Goal: Navigation & Orientation: Find specific page/section

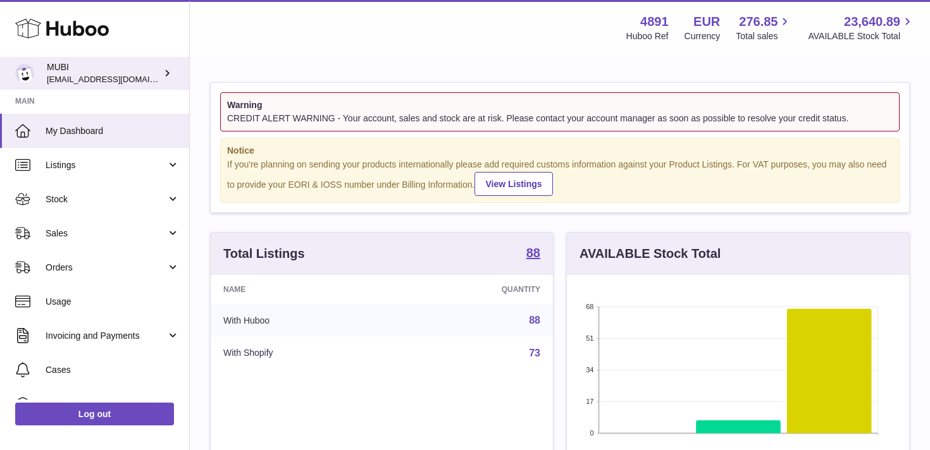
click at [130, 65] on div "MUBI [EMAIL_ADDRESS][DOMAIN_NAME]" at bounding box center [104, 73] width 114 height 24
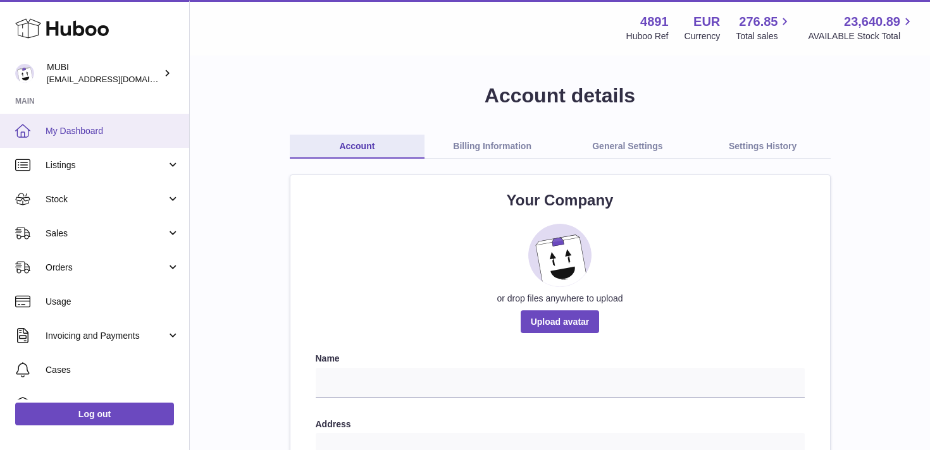
click at [79, 128] on span "My Dashboard" at bounding box center [113, 131] width 134 height 12
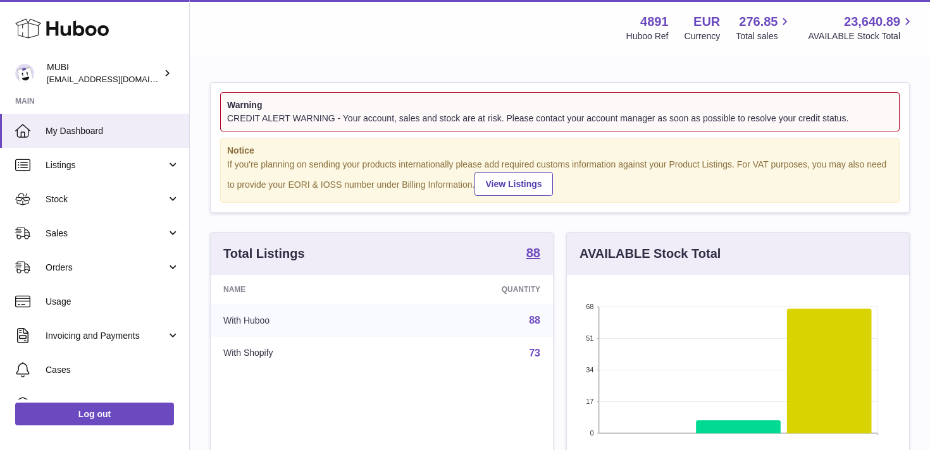
scroll to position [197, 342]
click at [132, 64] on div "MUBI [EMAIL_ADDRESS][DOMAIN_NAME]" at bounding box center [104, 73] width 114 height 24
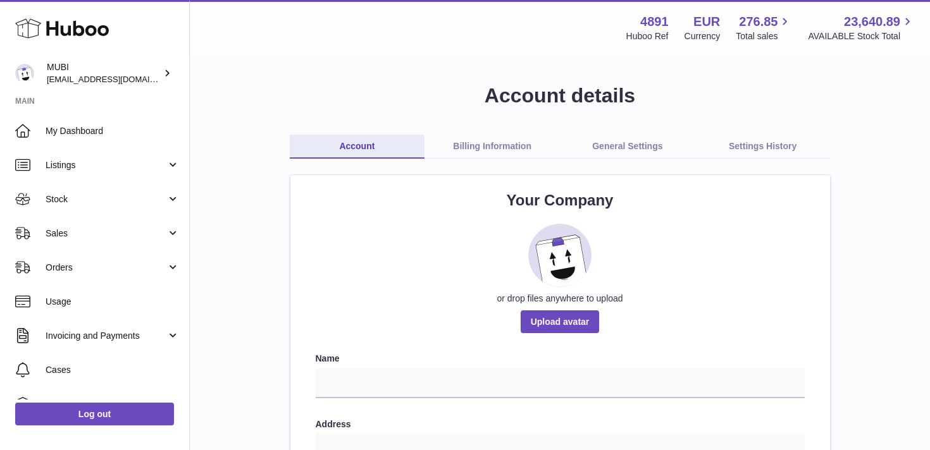
click at [638, 154] on link "General Settings" at bounding box center [627, 147] width 135 height 24
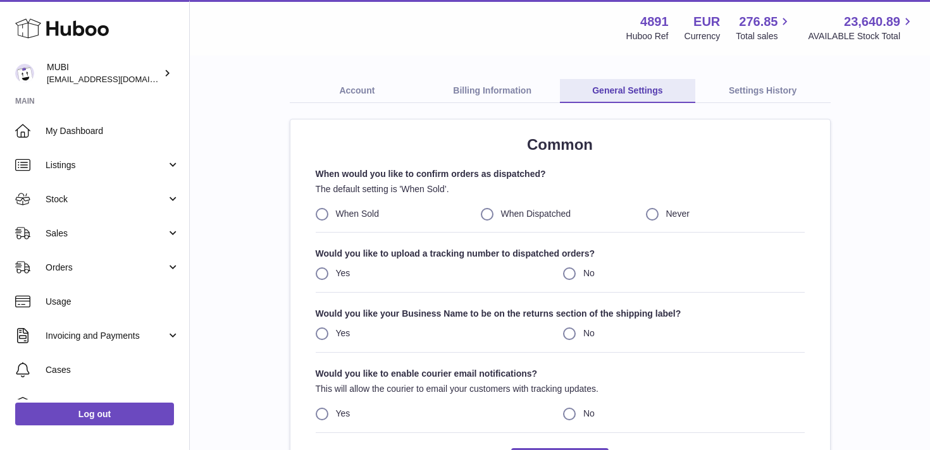
scroll to position [81, 0]
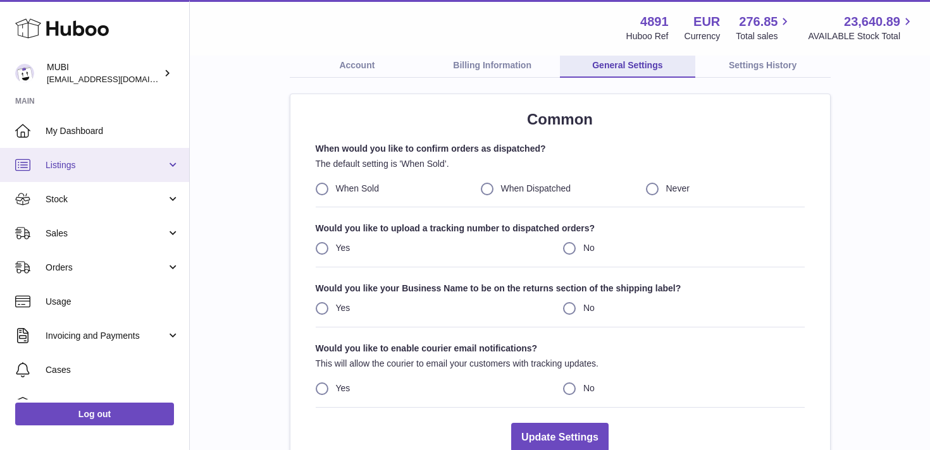
click at [78, 158] on link "Listings" at bounding box center [94, 165] width 189 height 34
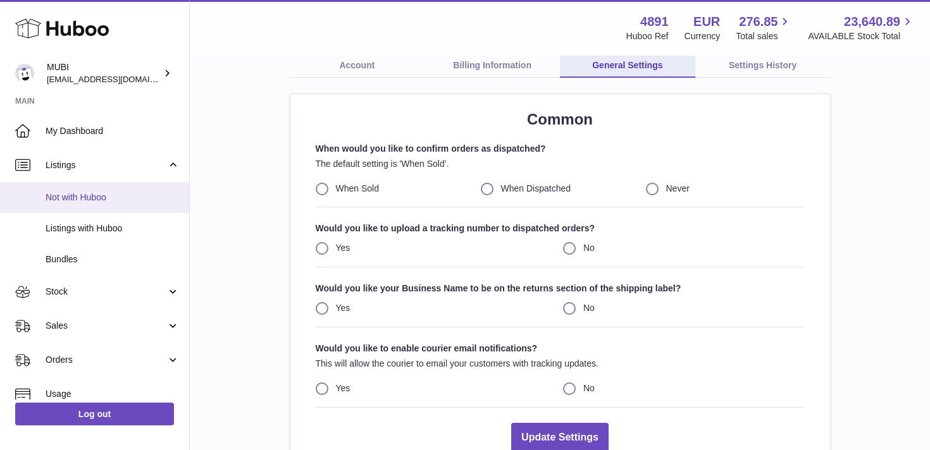
click at [62, 203] on link "Not with Huboo" at bounding box center [94, 197] width 189 height 31
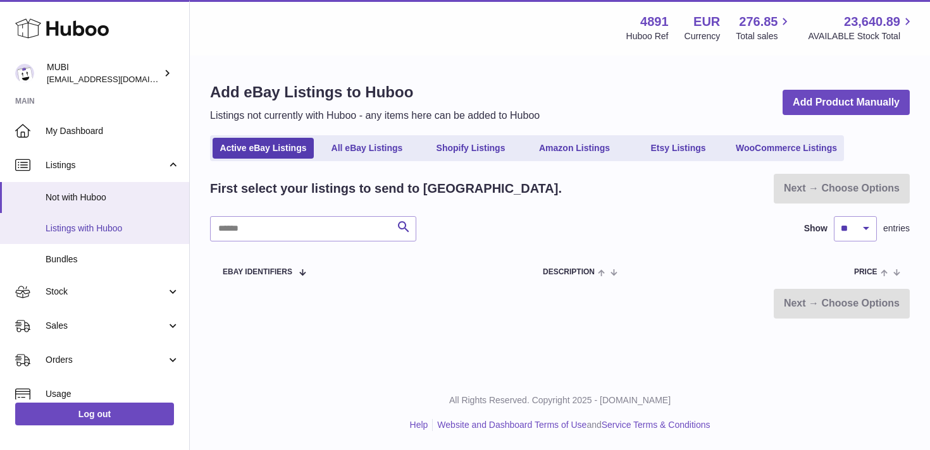
click at [82, 240] on link "Listings with Huboo" at bounding box center [94, 228] width 189 height 31
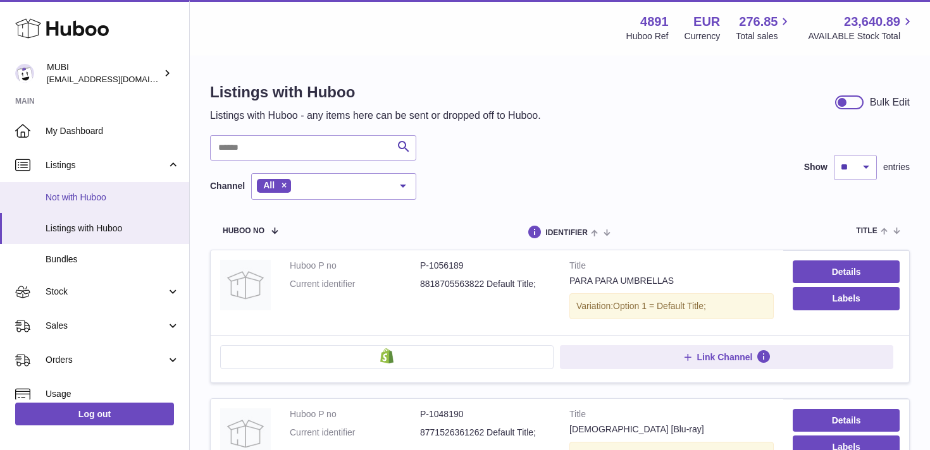
click at [73, 199] on span "Not with Huboo" at bounding box center [113, 198] width 134 height 12
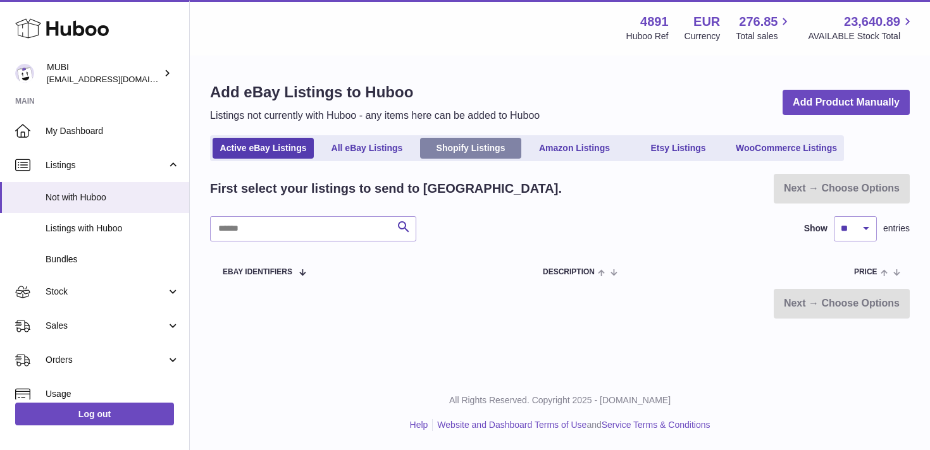
click at [462, 149] on link "Shopify Listings" at bounding box center [470, 148] width 101 height 21
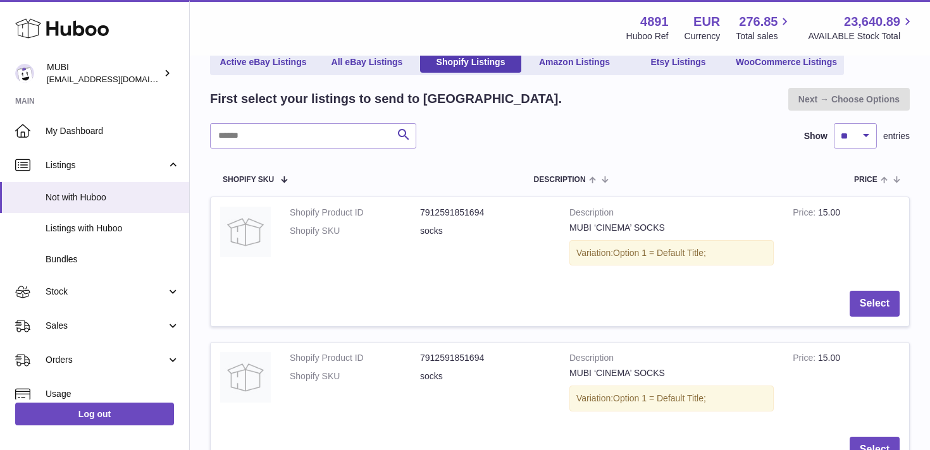
scroll to position [117, 0]
click at [627, 258] on div "Variation: Option 1 = Default Title;" at bounding box center [671, 252] width 204 height 26
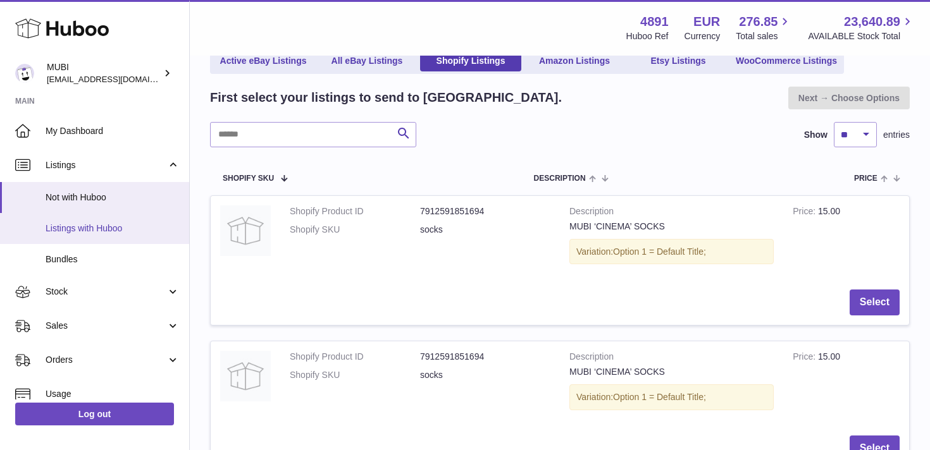
click at [80, 225] on span "Listings with Huboo" at bounding box center [113, 229] width 134 height 12
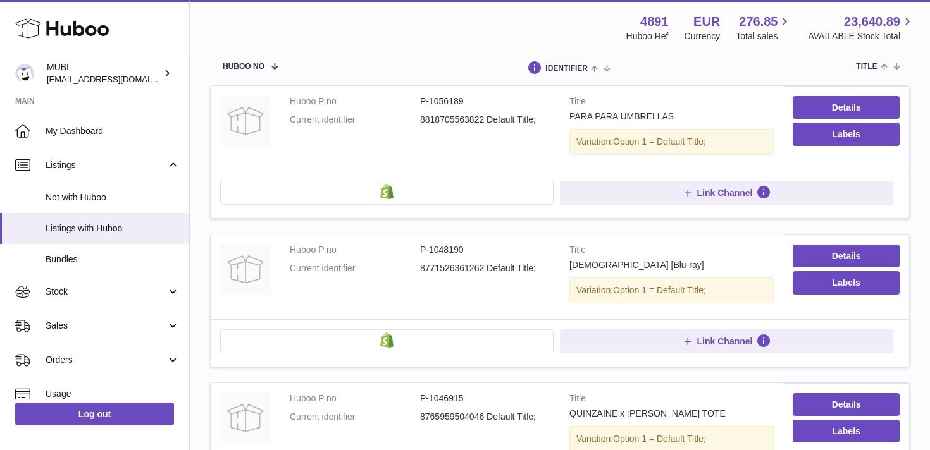
scroll to position [169, 0]
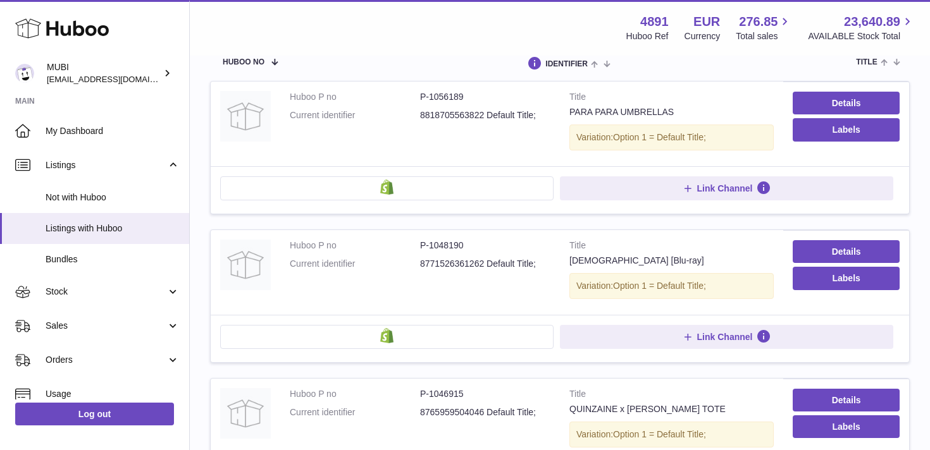
click at [626, 115] on div "PARA PARA UMBRELLAS" at bounding box center [671, 112] width 204 height 12
click at [442, 197] on button at bounding box center [386, 189] width 333 height 24
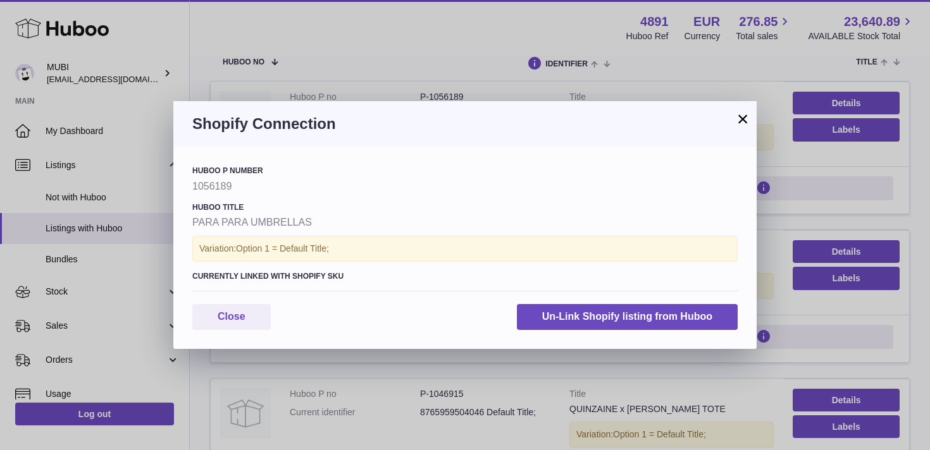
click at [739, 120] on button "×" at bounding box center [742, 118] width 15 height 15
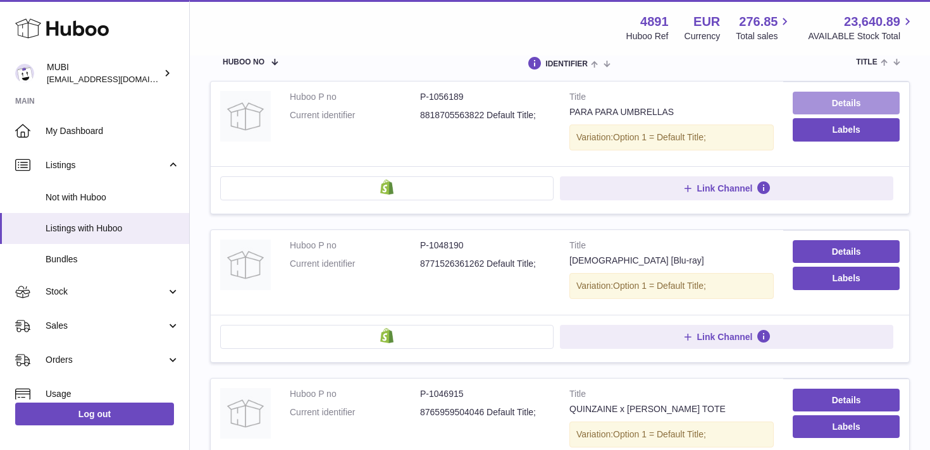
click at [812, 106] on link "Details" at bounding box center [846, 103] width 107 height 23
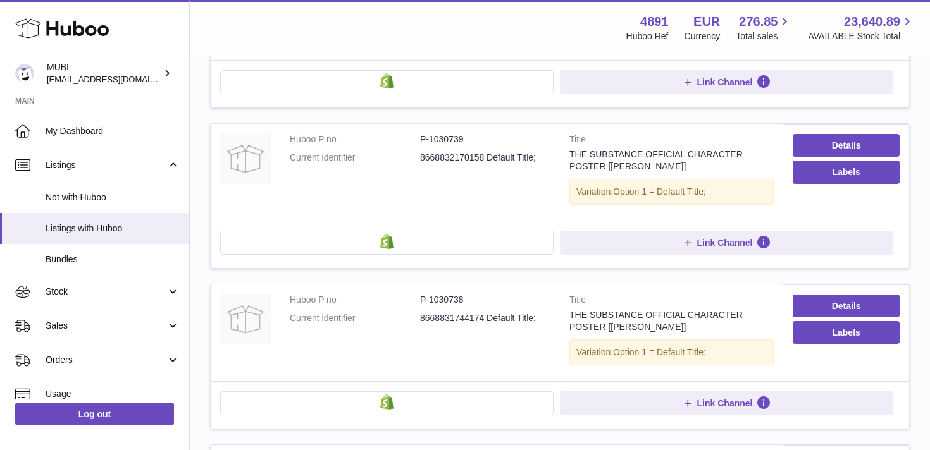
scroll to position [1172, 0]
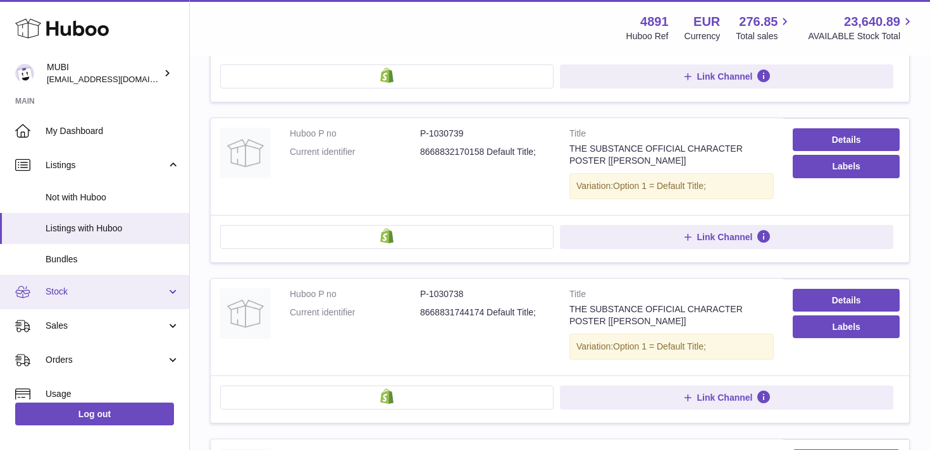
click at [84, 282] on link "Stock" at bounding box center [94, 292] width 189 height 34
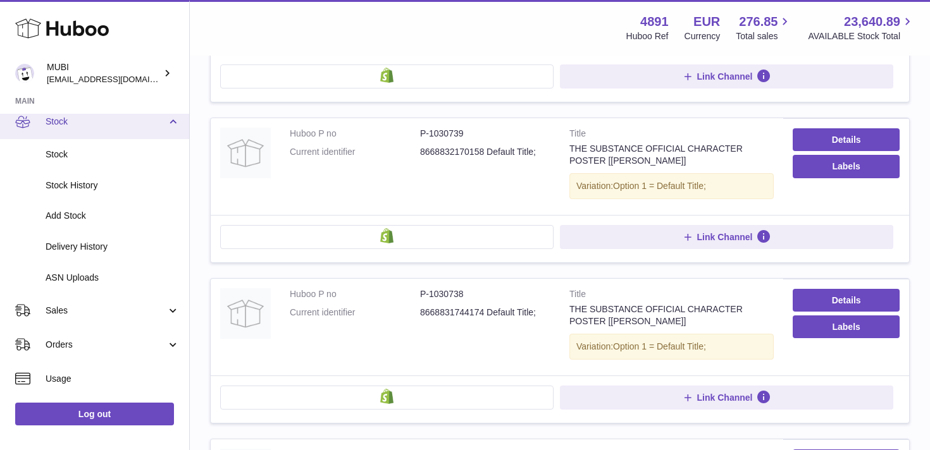
scroll to position [171, 0]
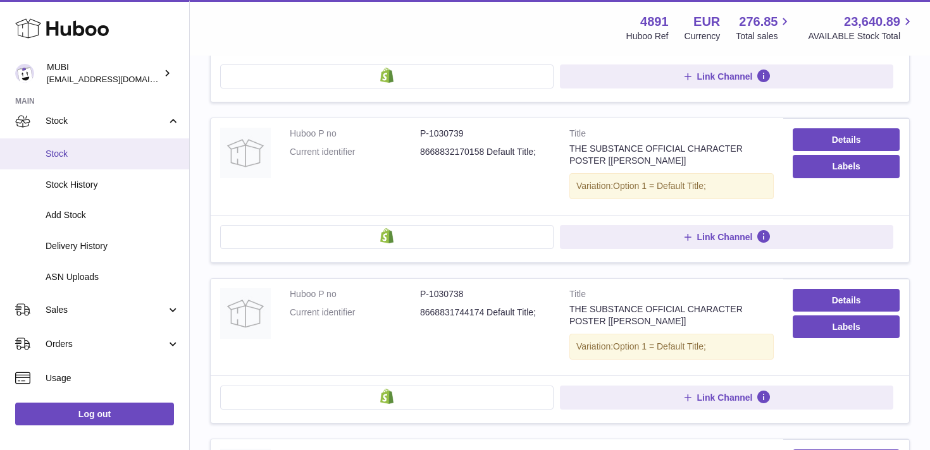
click at [57, 153] on span "Stock" at bounding box center [113, 154] width 134 height 12
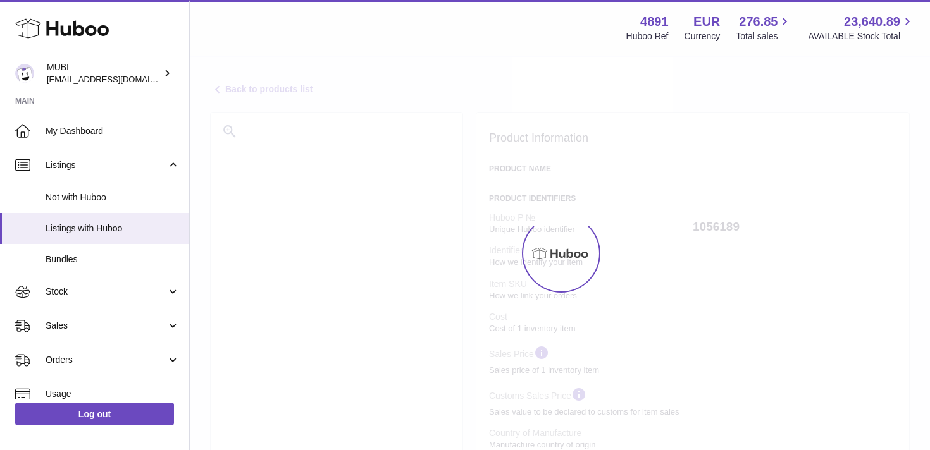
select select
select select "****"
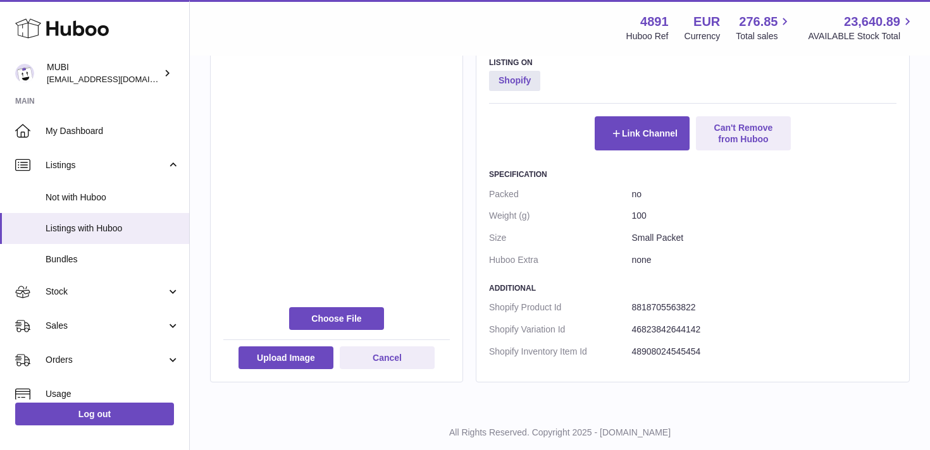
scroll to position [655, 0]
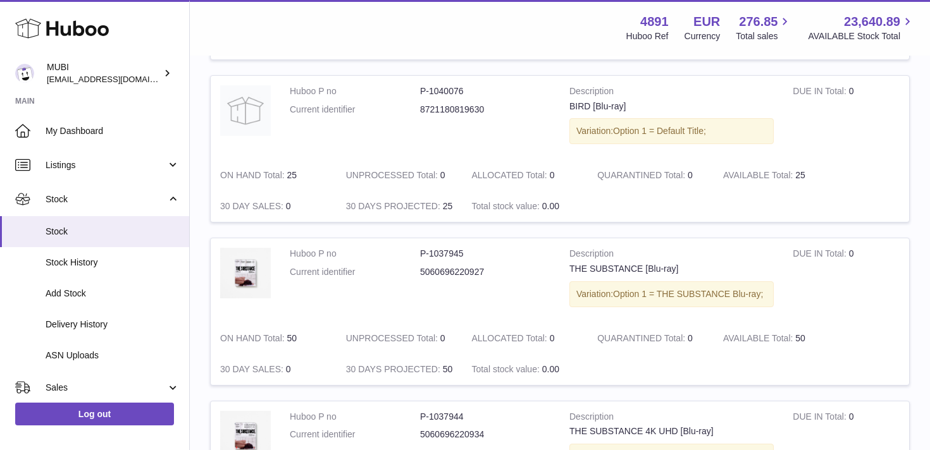
scroll to position [908, 0]
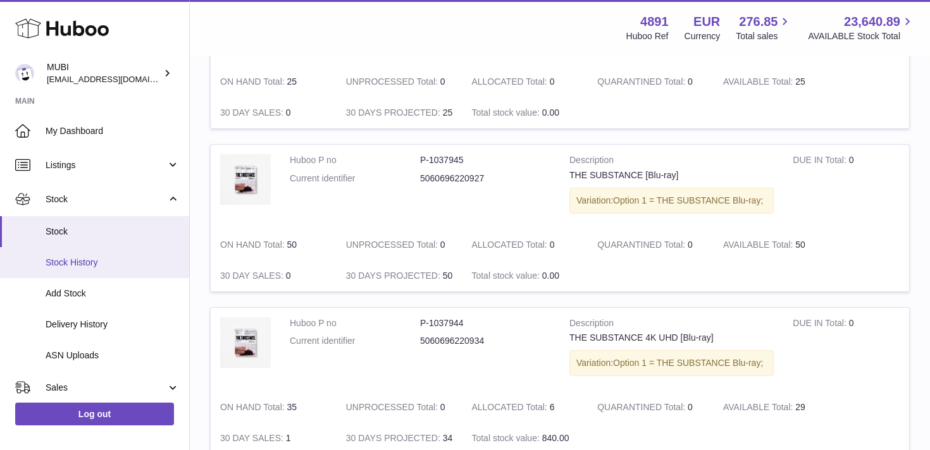
click at [85, 268] on span "Stock History" at bounding box center [113, 263] width 134 height 12
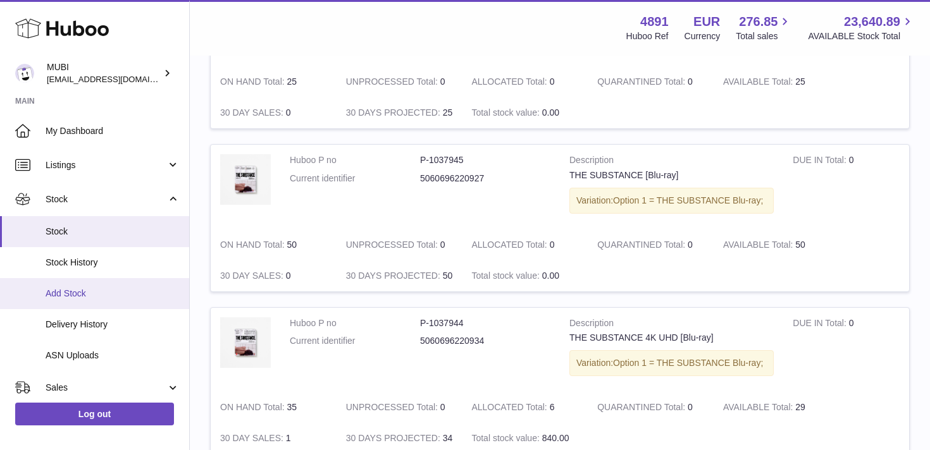
click at [73, 298] on span "Add Stock" at bounding box center [113, 294] width 134 height 12
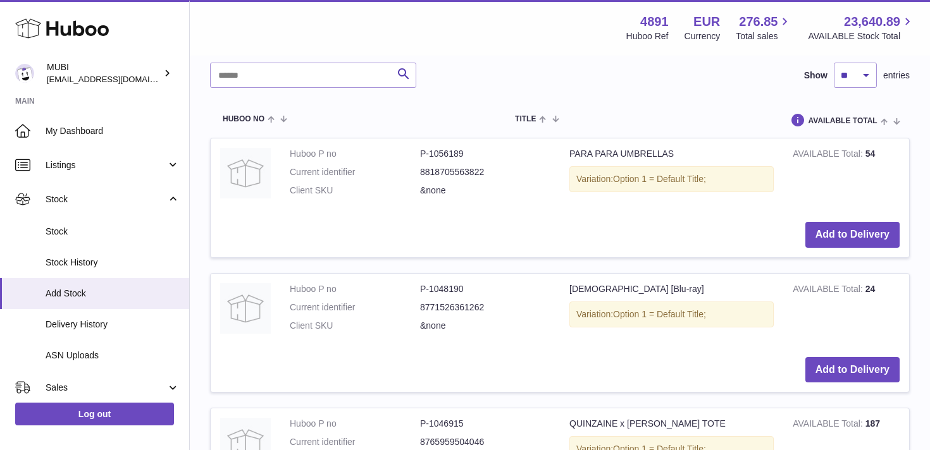
scroll to position [284, 0]
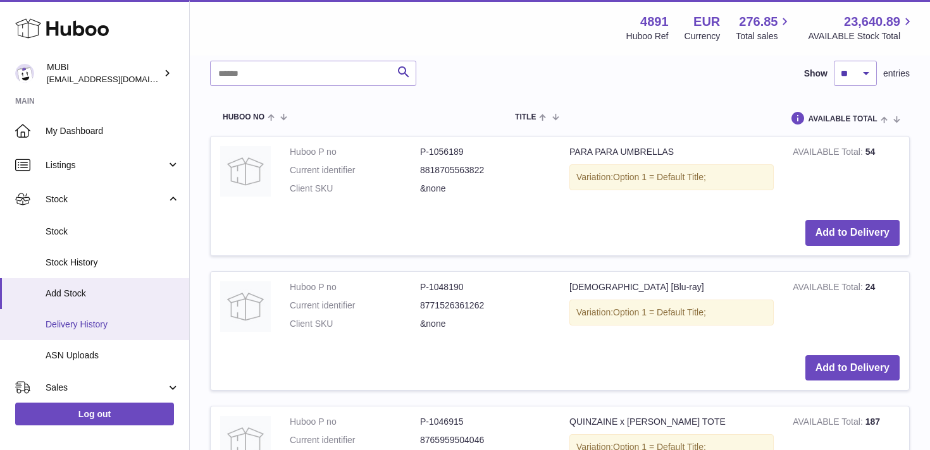
click at [70, 326] on span "Delivery History" at bounding box center [113, 325] width 134 height 12
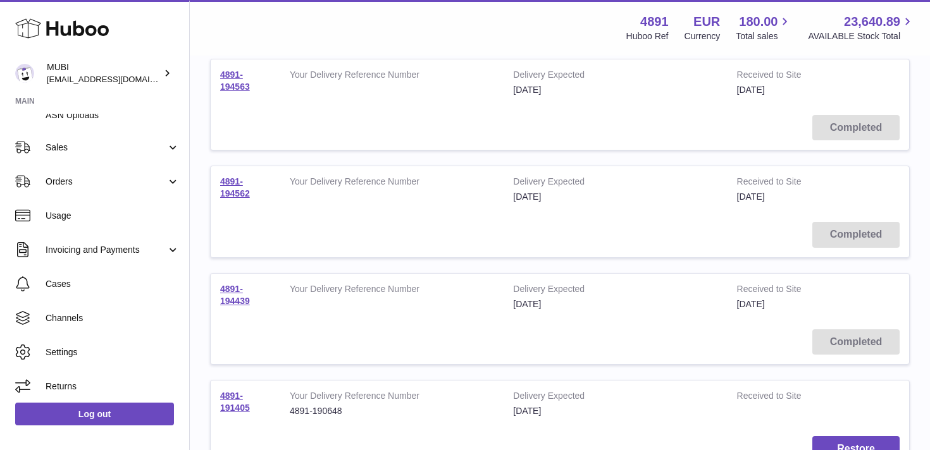
scroll to position [242, 0]
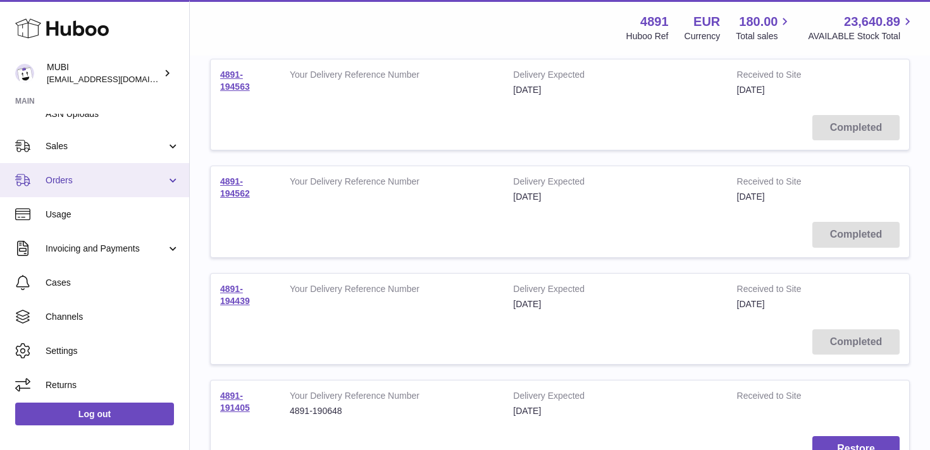
click at [71, 177] on span "Orders" at bounding box center [106, 181] width 121 height 12
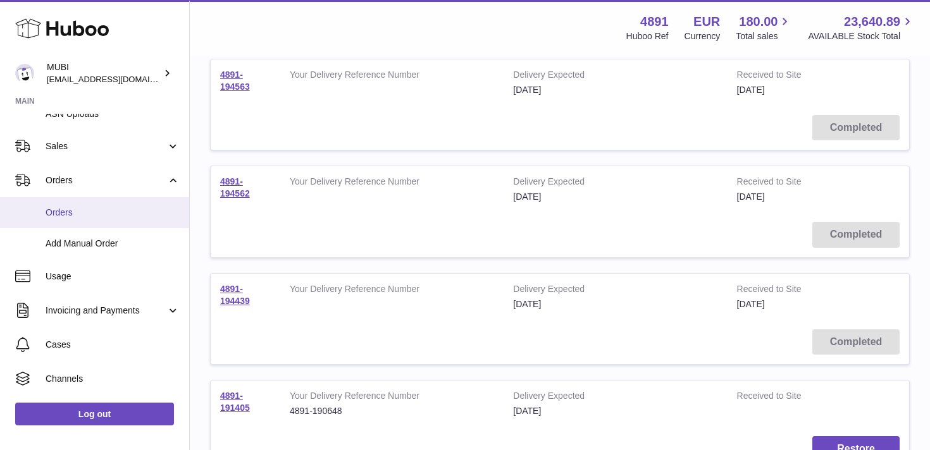
click at [75, 218] on span "Orders" at bounding box center [113, 213] width 134 height 12
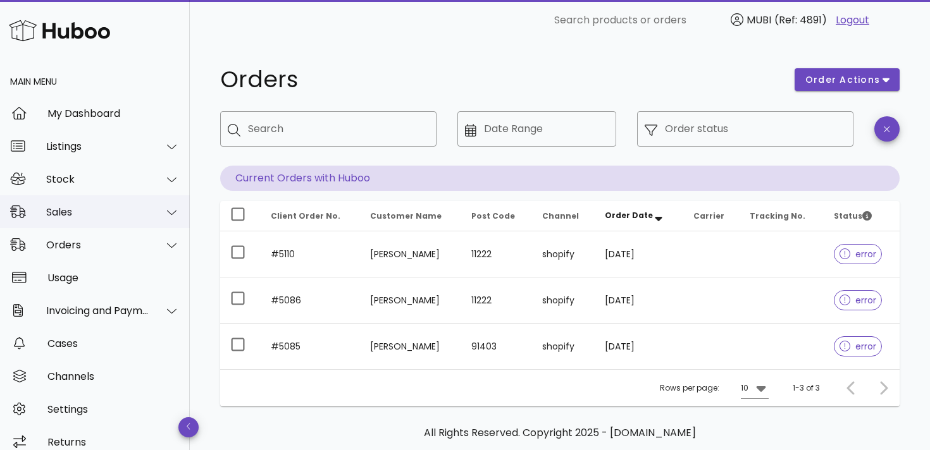
click at [70, 208] on div "Sales" at bounding box center [97, 212] width 103 height 12
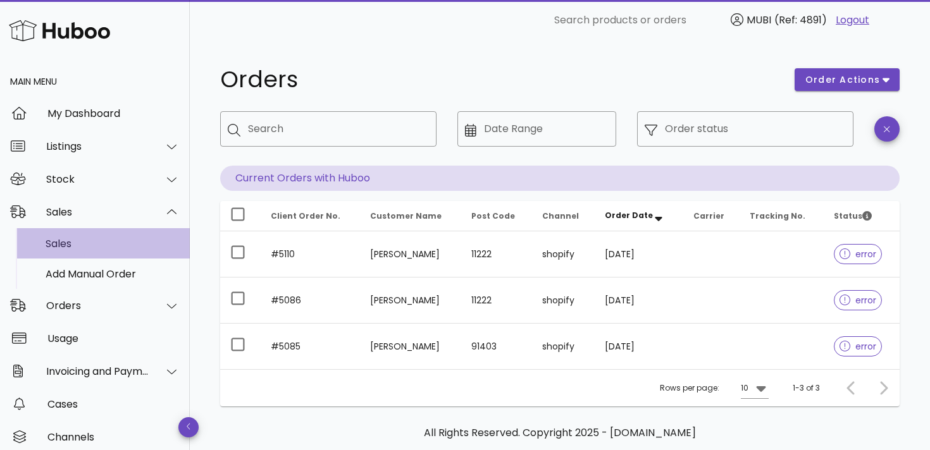
click at [66, 244] on div "Sales" at bounding box center [113, 244] width 134 height 12
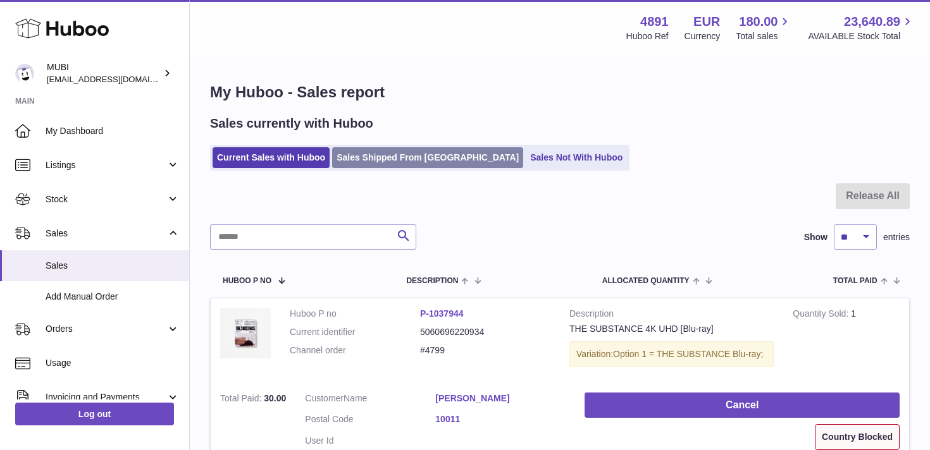
click at [379, 156] on link "Sales Shipped From Huboo" at bounding box center [427, 157] width 191 height 21
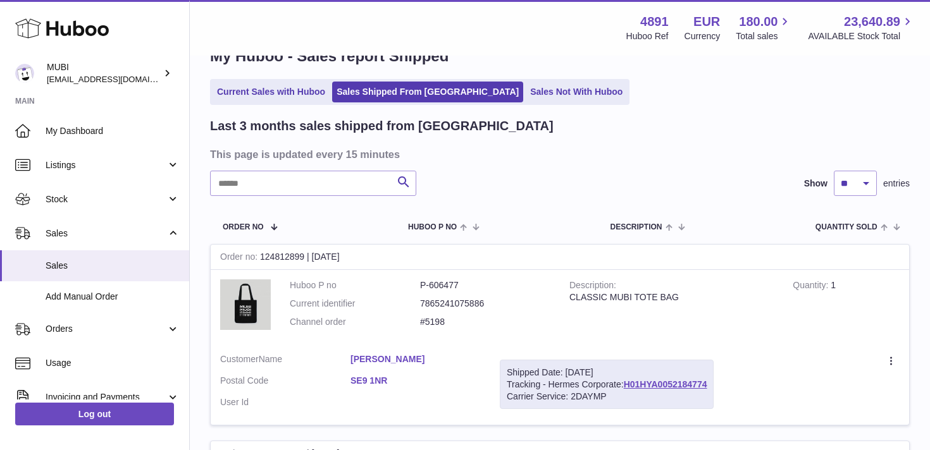
scroll to position [35, 0]
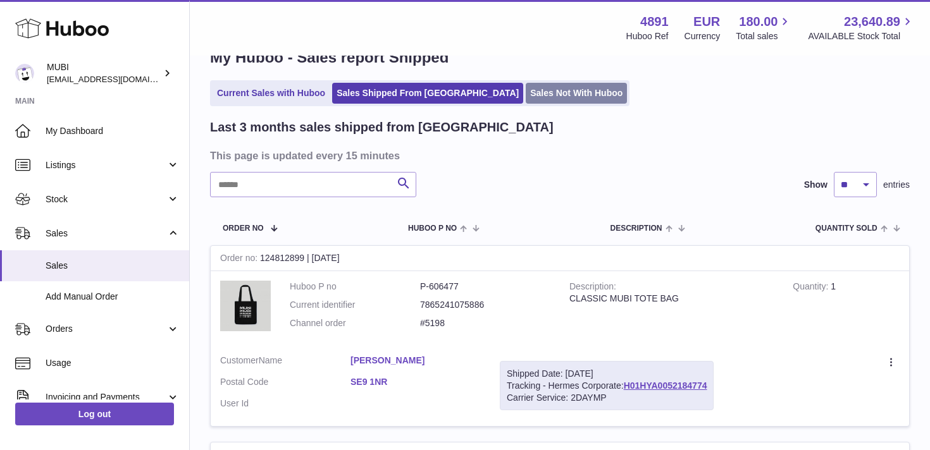
click at [526, 98] on link "Sales Not With Huboo" at bounding box center [576, 93] width 101 height 21
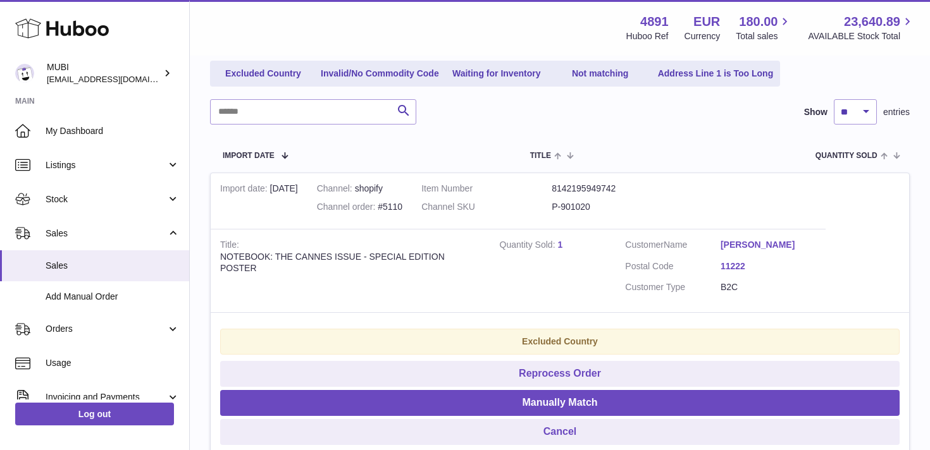
scroll to position [154, 0]
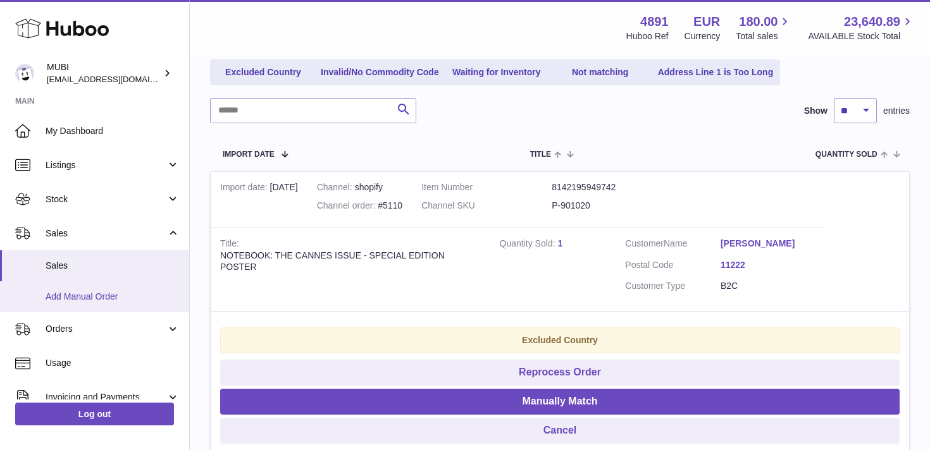
click at [97, 307] on link "Add Manual Order" at bounding box center [94, 297] width 189 height 31
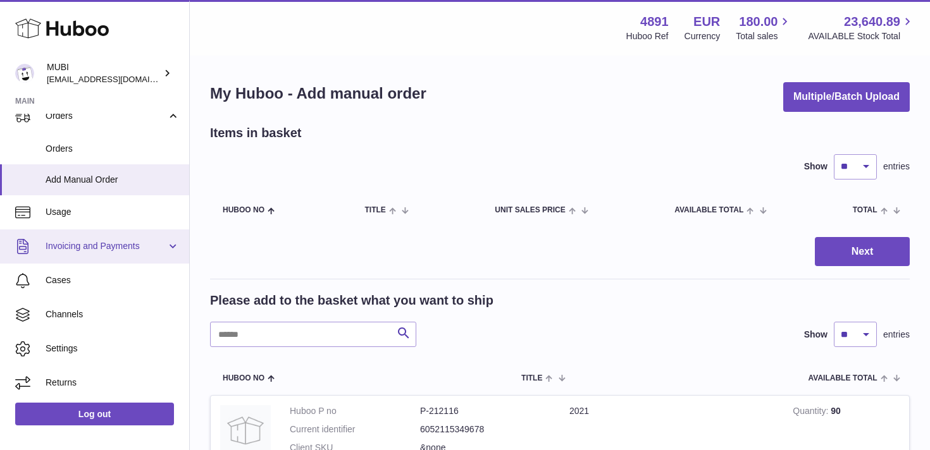
click at [116, 253] on link "Invoicing and Payments" at bounding box center [94, 247] width 189 height 34
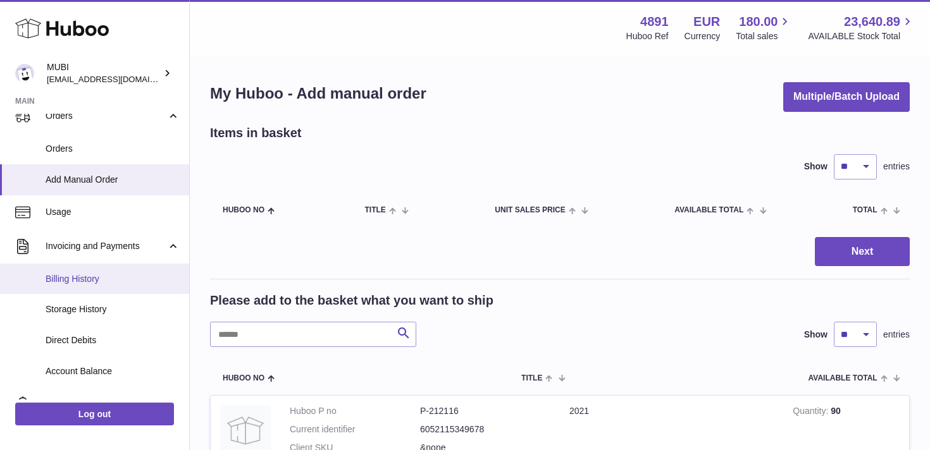
click at [72, 283] on span "Billing History" at bounding box center [113, 279] width 134 height 12
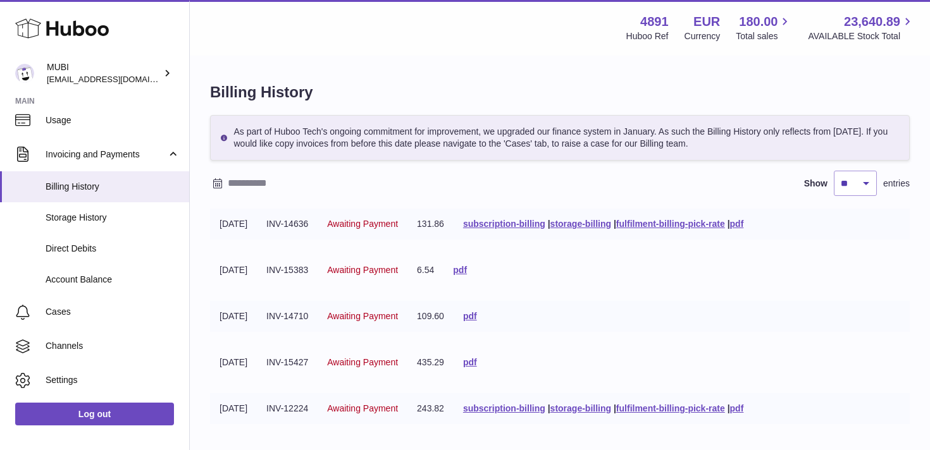
scroll to position [213, 0]
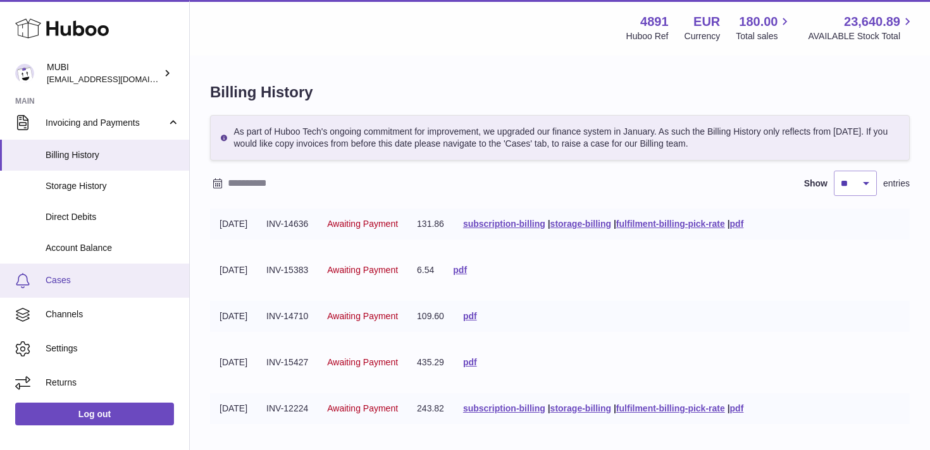
click at [54, 281] on span "Cases" at bounding box center [113, 281] width 134 height 12
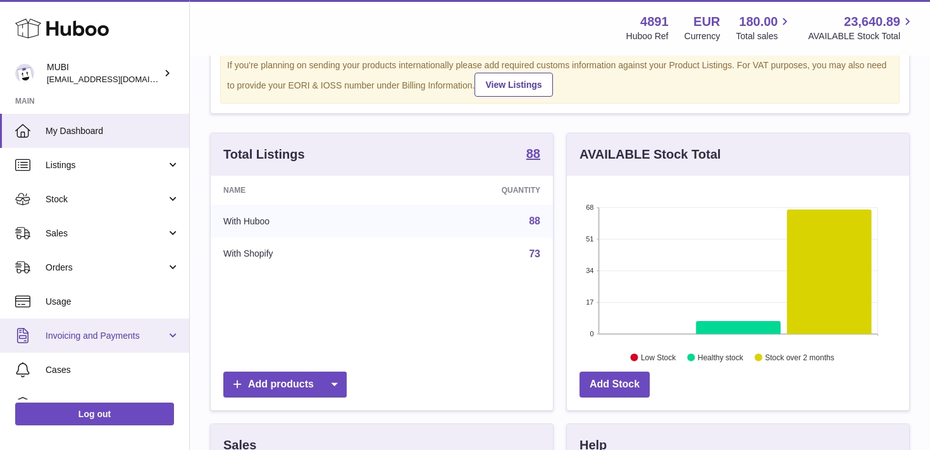
scroll to position [90, 0]
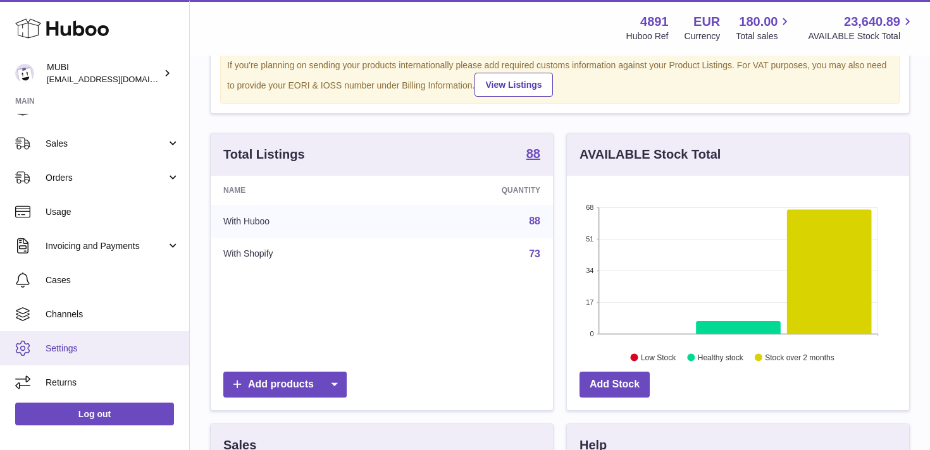
click at [53, 345] on span "Settings" at bounding box center [113, 349] width 134 height 12
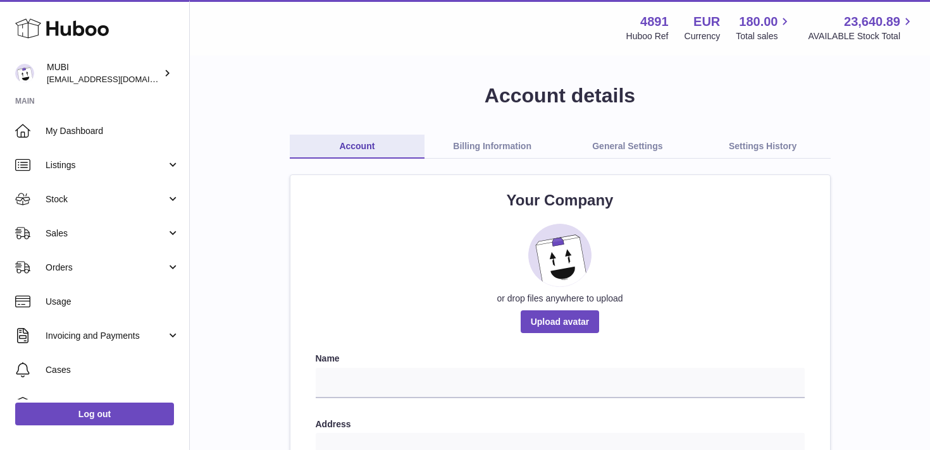
click at [642, 142] on link "General Settings" at bounding box center [627, 147] width 135 height 24
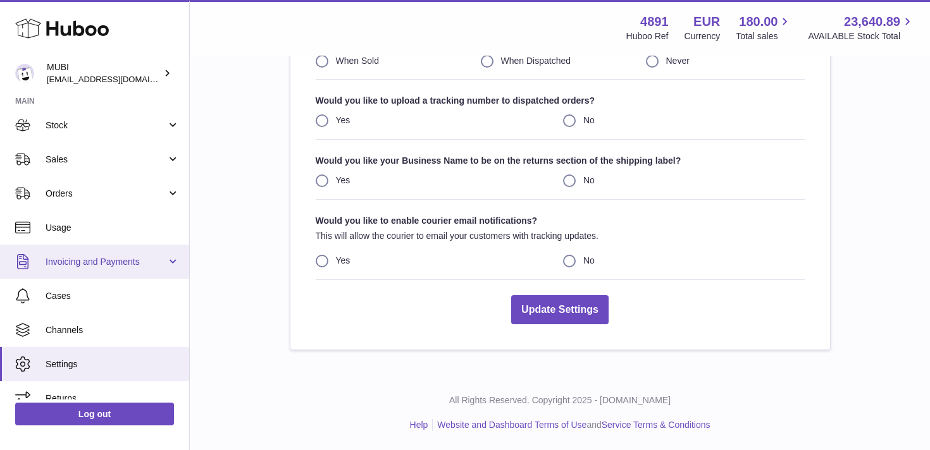
scroll to position [90, 0]
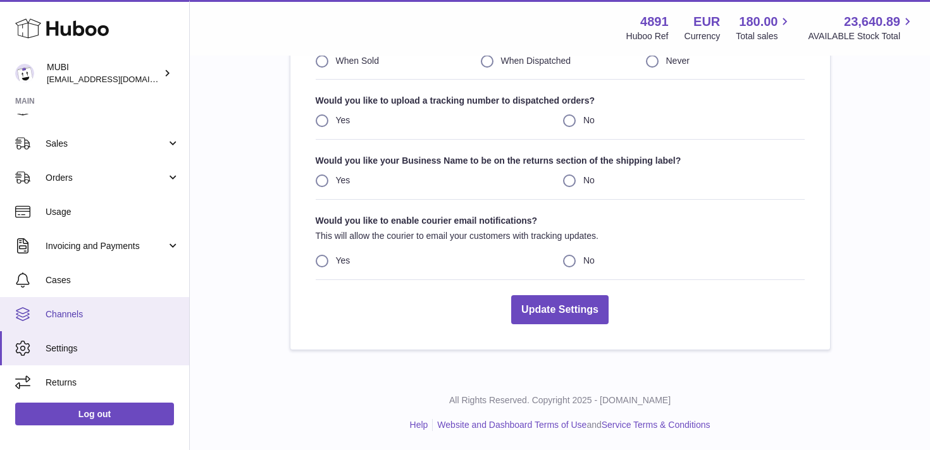
click at [112, 303] on link "Channels" at bounding box center [94, 314] width 189 height 34
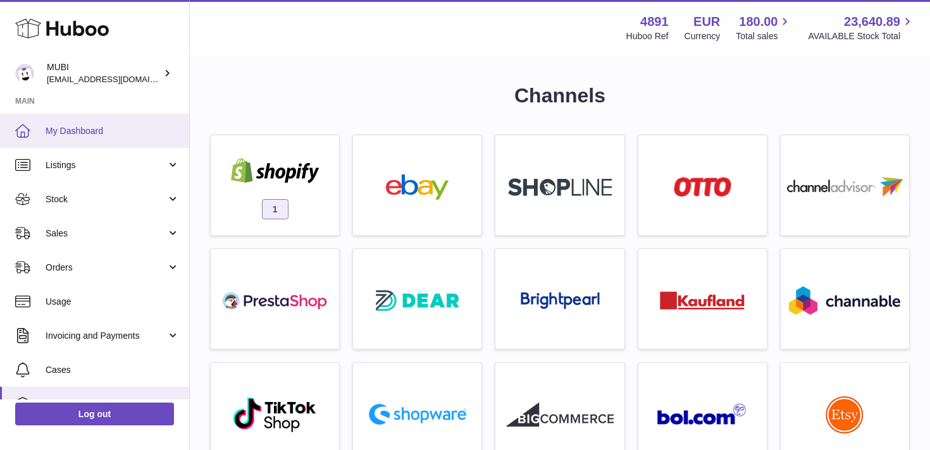
click at [73, 135] on span "My Dashboard" at bounding box center [113, 131] width 134 height 12
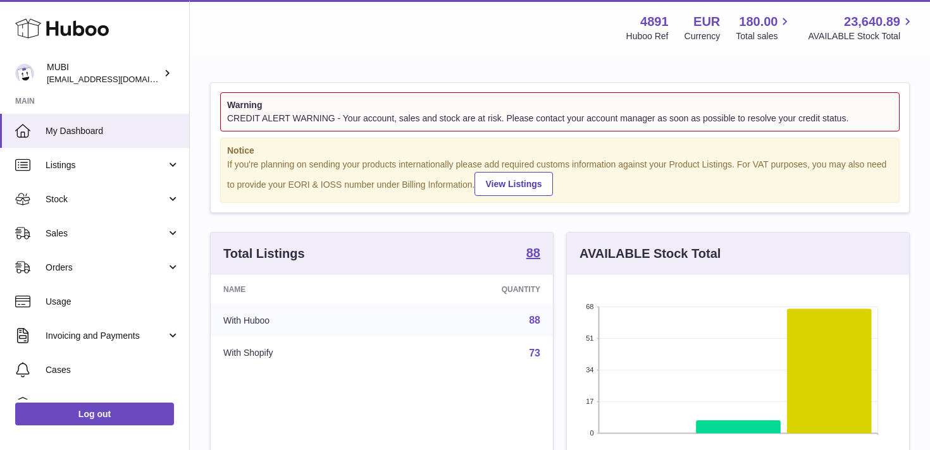
scroll to position [197, 342]
click at [410, 216] on div "Warning CREDIT ALERT WARNING - Your account, sales and stock are at risk. Pleas…" at bounding box center [560, 429] width 740 height 745
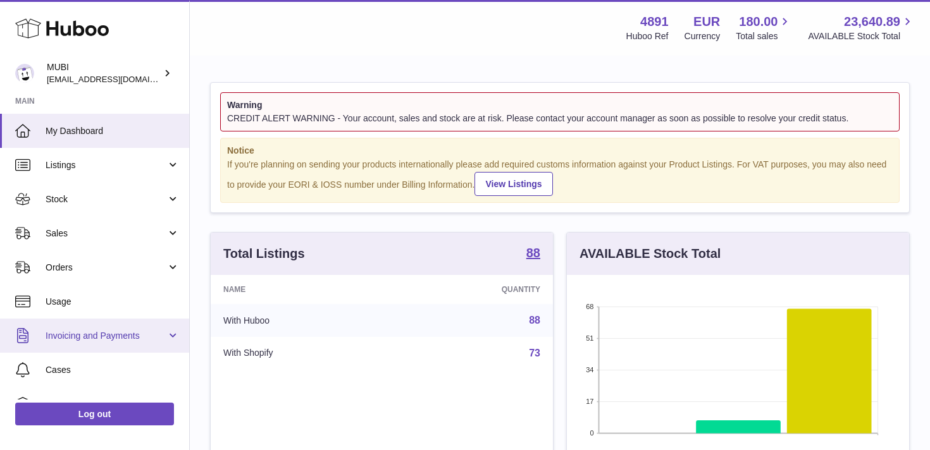
scroll to position [90, 0]
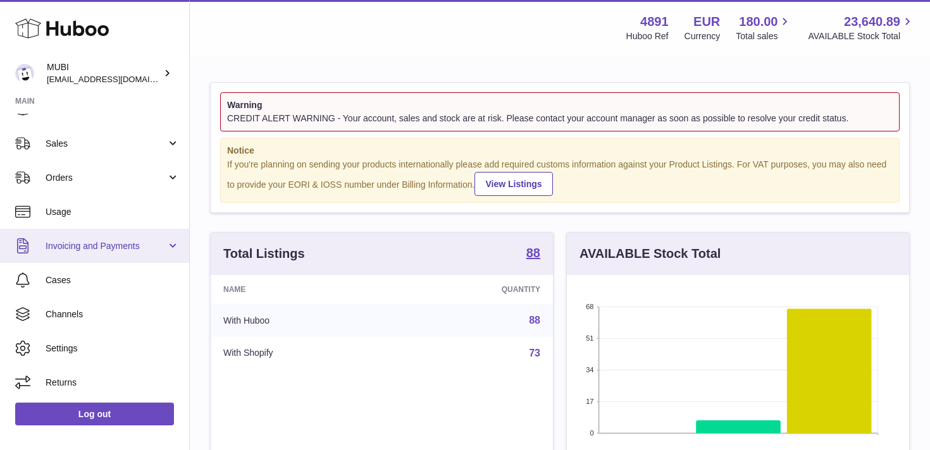
click at [68, 242] on span "Invoicing and Payments" at bounding box center [106, 246] width 121 height 12
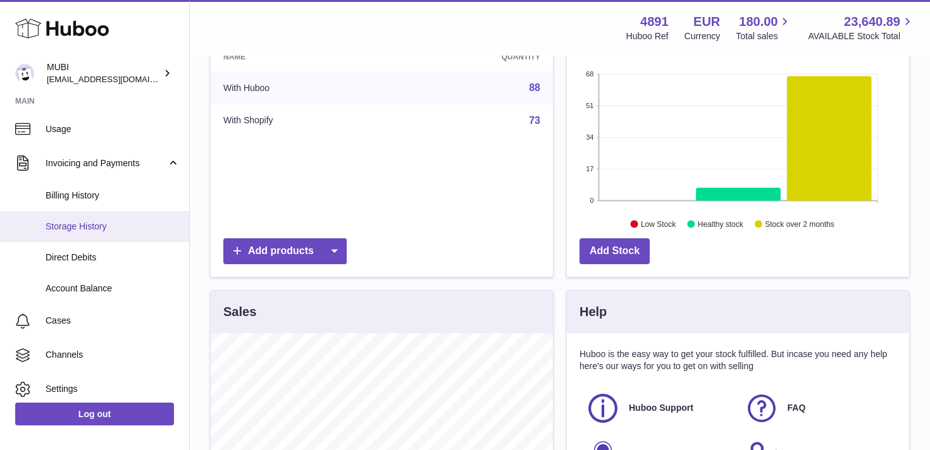
scroll to position [174, 0]
click at [78, 235] on link "Storage History" at bounding box center [94, 225] width 189 height 31
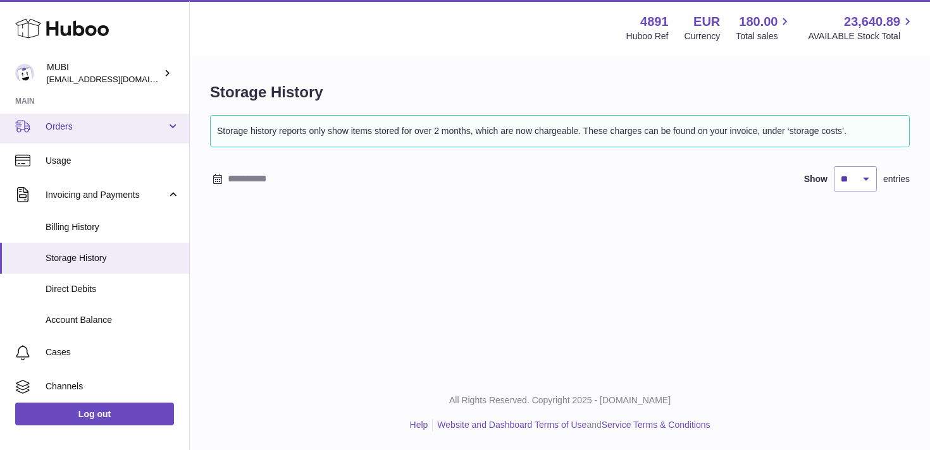
scroll to position [142, 0]
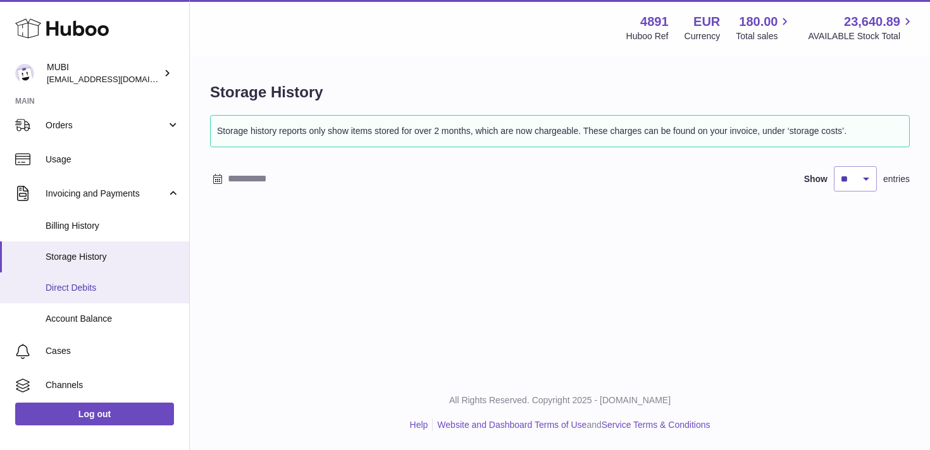
click at [84, 284] on span "Direct Debits" at bounding box center [113, 288] width 134 height 12
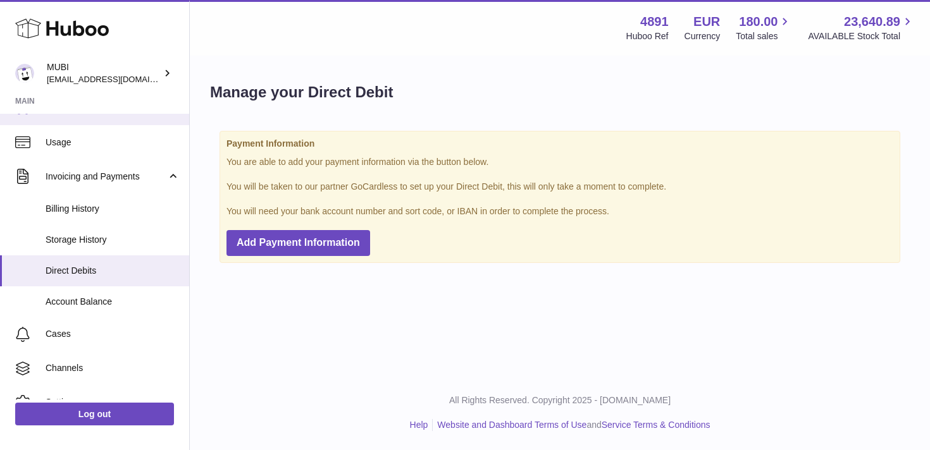
scroll to position [173, 0]
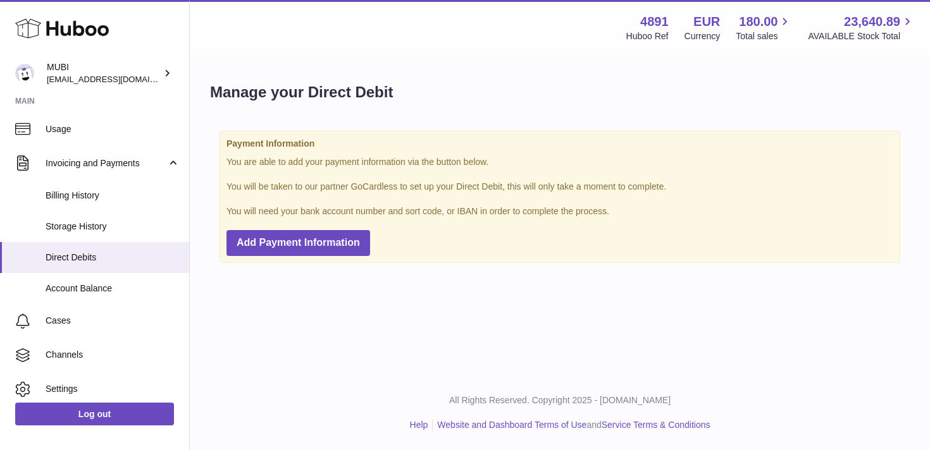
click at [70, 283] on span "Account Balance" at bounding box center [113, 289] width 134 height 12
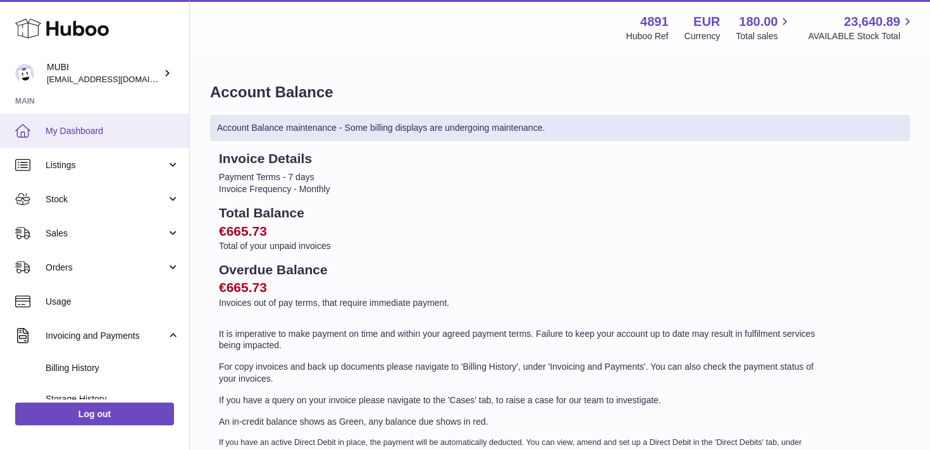
click at [57, 146] on link "My Dashboard" at bounding box center [94, 131] width 189 height 34
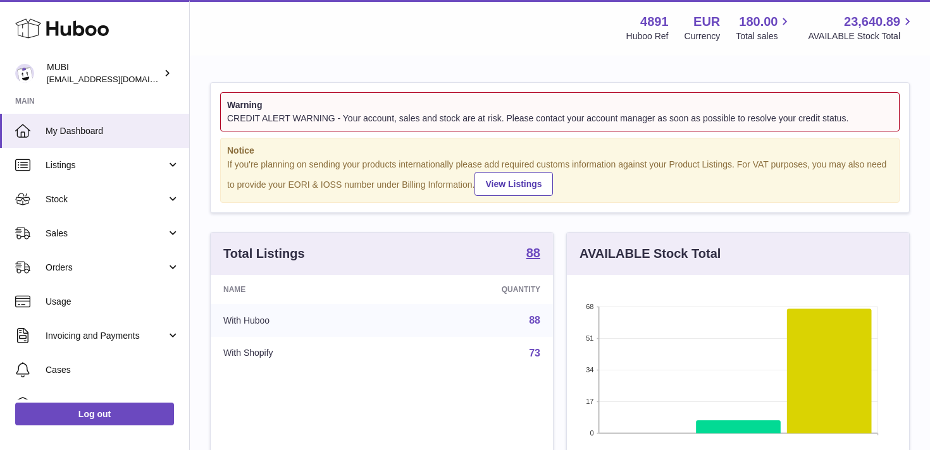
scroll to position [197, 342]
